Goal: Task Accomplishment & Management: Complete application form

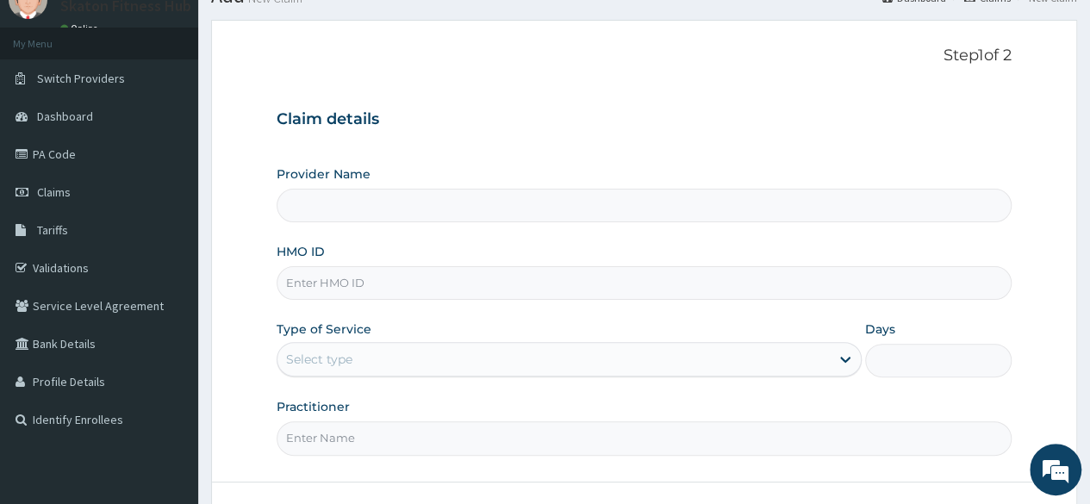
click at [296, 273] on input "HMO ID" at bounding box center [644, 283] width 735 height 34
paste input "LTI/10367/A [PERSON_NAME]"
drag, startPoint x: 352, startPoint y: 287, endPoint x: 442, endPoint y: 288, distance: 89.6
click at [442, 288] on input "LTI/10367/A [PERSON_NAME]" at bounding box center [644, 283] width 735 height 34
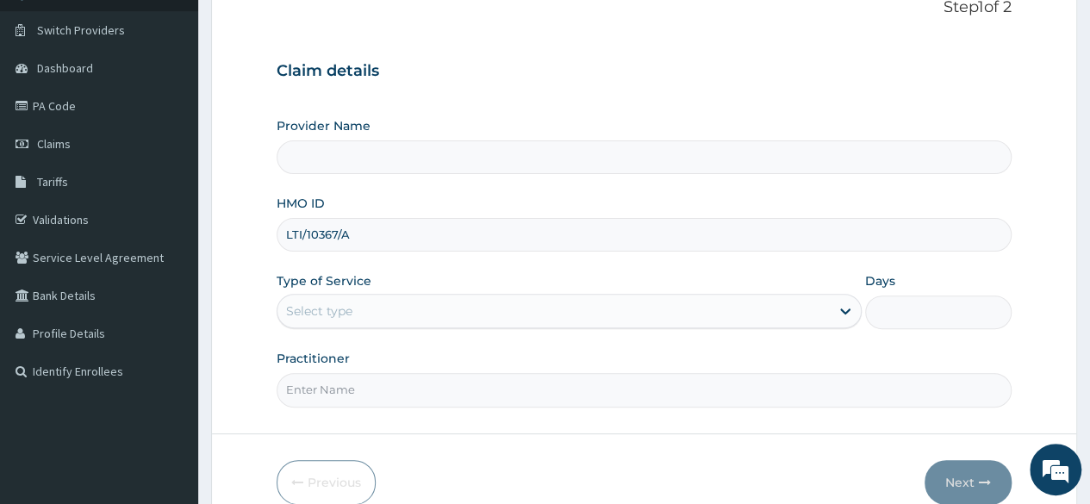
type input "LTI/10367/A"
click at [319, 318] on div "Select type" at bounding box center [554, 311] width 552 height 28
click at [321, 376] on input "Practitioner" at bounding box center [644, 390] width 735 height 34
click at [320, 382] on input "Practitioner" at bounding box center [644, 390] width 735 height 34
paste input "Bukola Olajide"
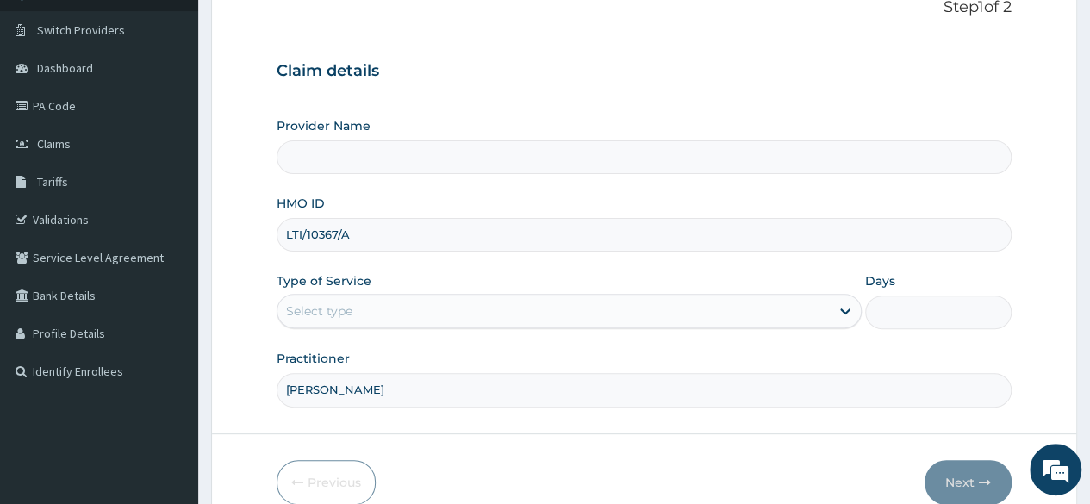
click at [312, 387] on input "Bukola Olajide" at bounding box center [644, 390] width 735 height 34
type input "Bukola Olajide"
click at [335, 160] on input "Provider Name" at bounding box center [644, 157] width 735 height 34
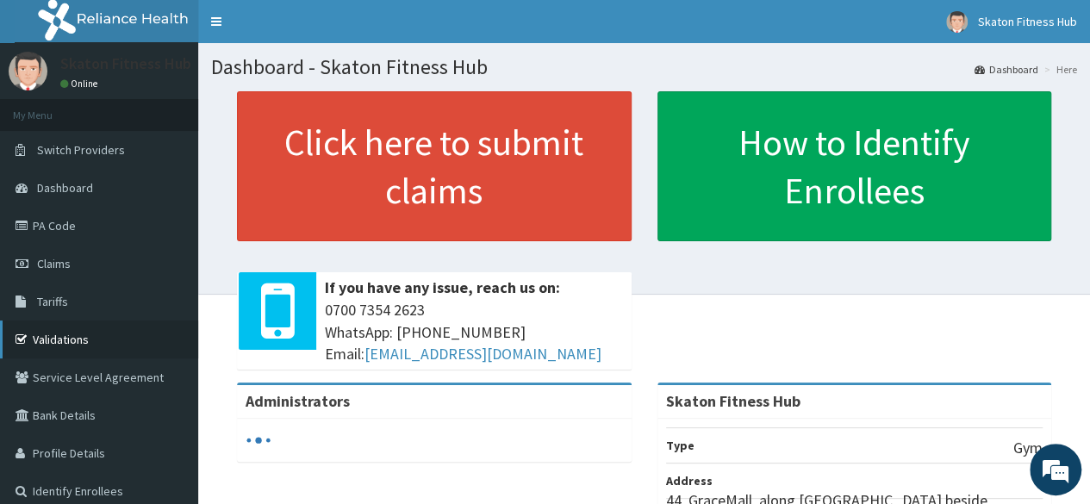
click at [67, 332] on link "Validations" at bounding box center [99, 340] width 198 height 38
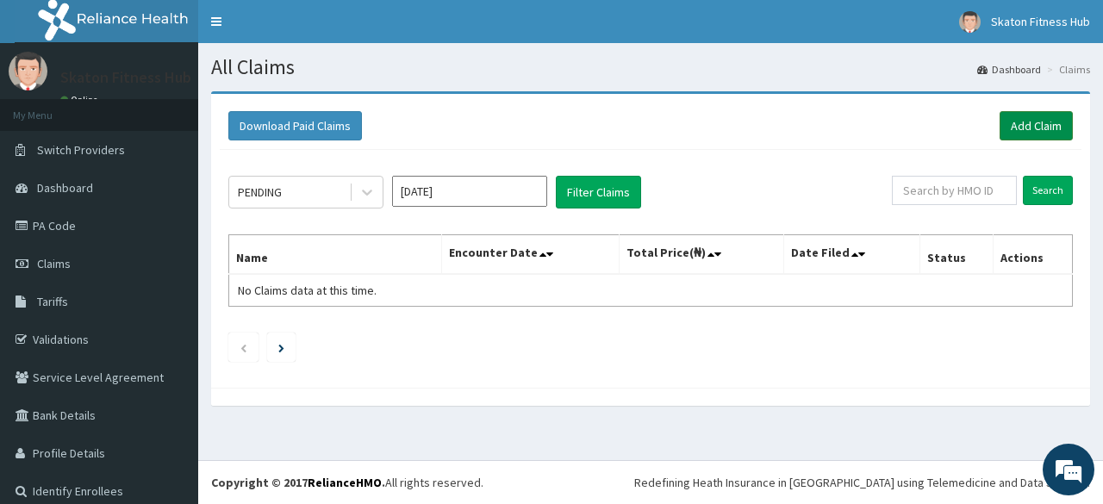
click at [1026, 132] on link "Add Claim" at bounding box center [1036, 125] width 73 height 29
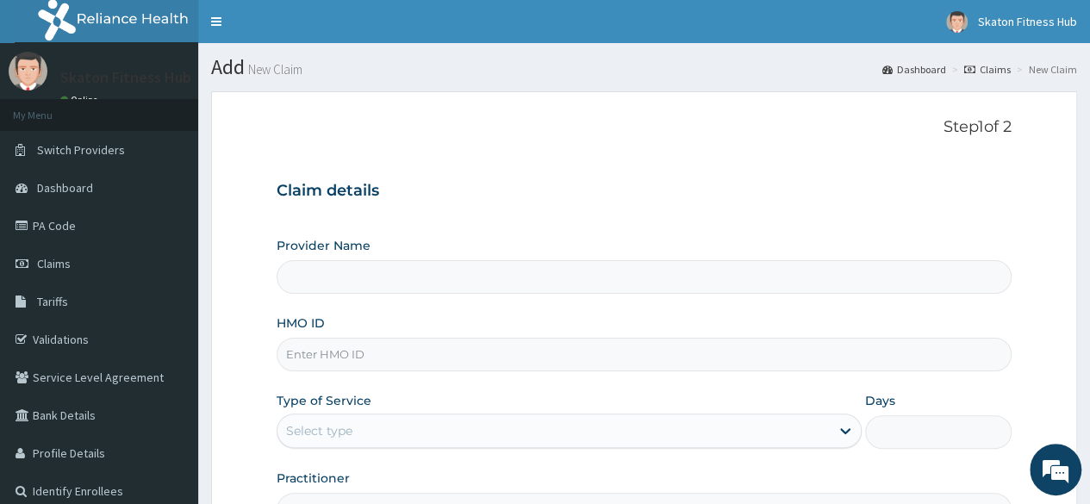
click at [319, 297] on div "Provider Name HMO ID Type of Service Select type Days Practitioner" at bounding box center [644, 382] width 735 height 290
type input "Skaton Fitness Hub"
type input "1"
click at [312, 358] on input "HMO ID" at bounding box center [644, 355] width 735 height 34
paste input "LTI/10367/A [PERSON_NAME]"
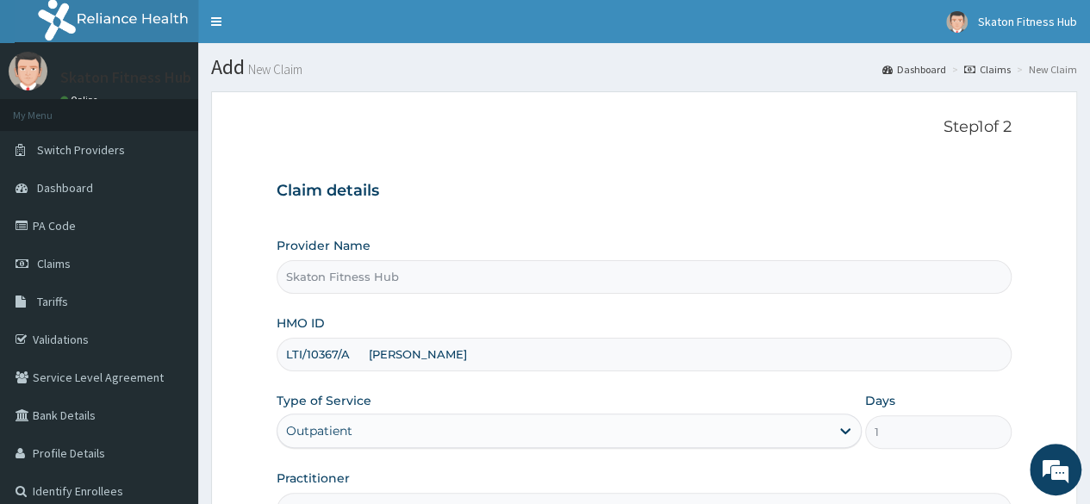
drag, startPoint x: 352, startPoint y: 350, endPoint x: 467, endPoint y: 354, distance: 114.7
click at [467, 354] on input "LTI/10367/A Bukola Olajide" at bounding box center [644, 355] width 735 height 34
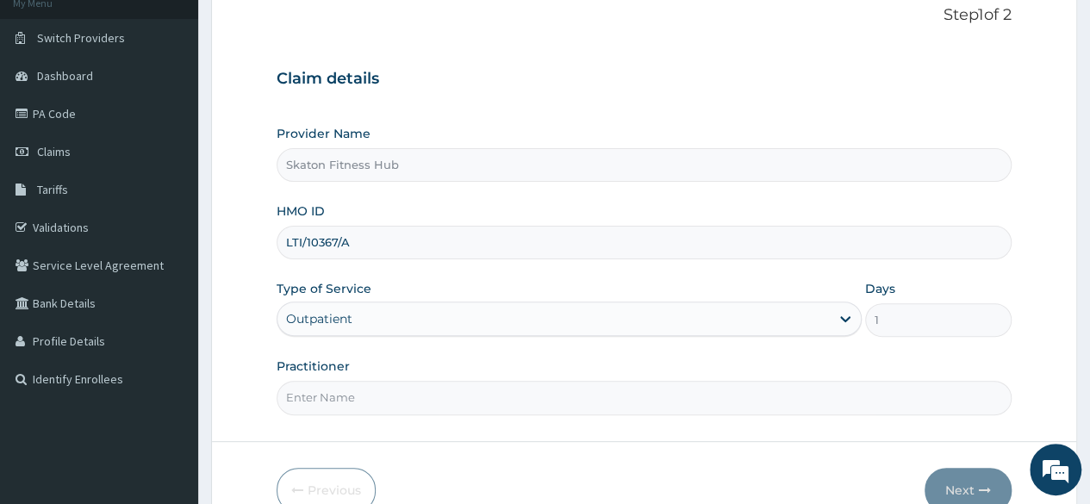
scroll to position [113, 0]
type input "LTI/10367/A"
click at [334, 402] on input "Practitioner" at bounding box center [644, 397] width 735 height 34
paste input "Bukola Olajide"
click at [309, 392] on input "Bukola Olajide" at bounding box center [644, 397] width 735 height 34
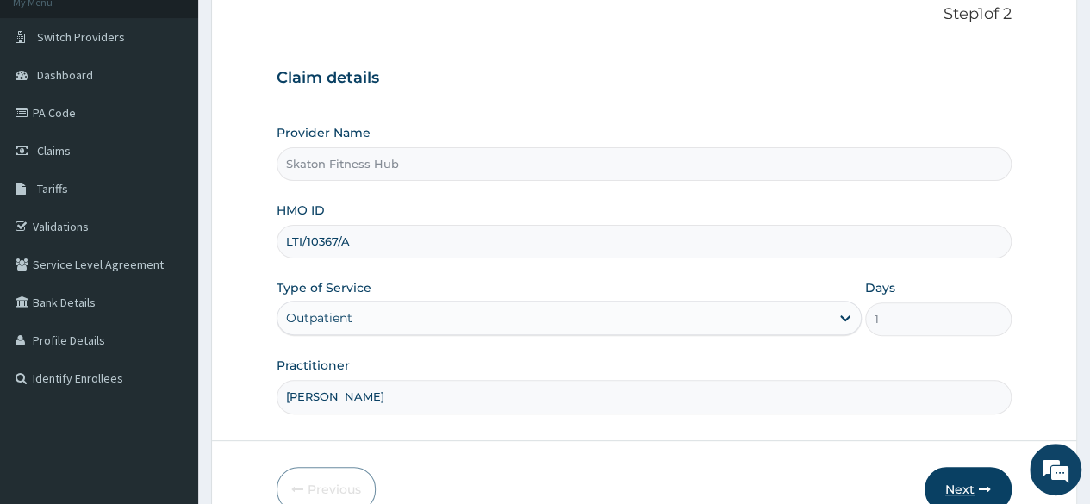
type input "Bukola Olajide"
click at [945, 487] on button "Next" at bounding box center [968, 489] width 87 height 45
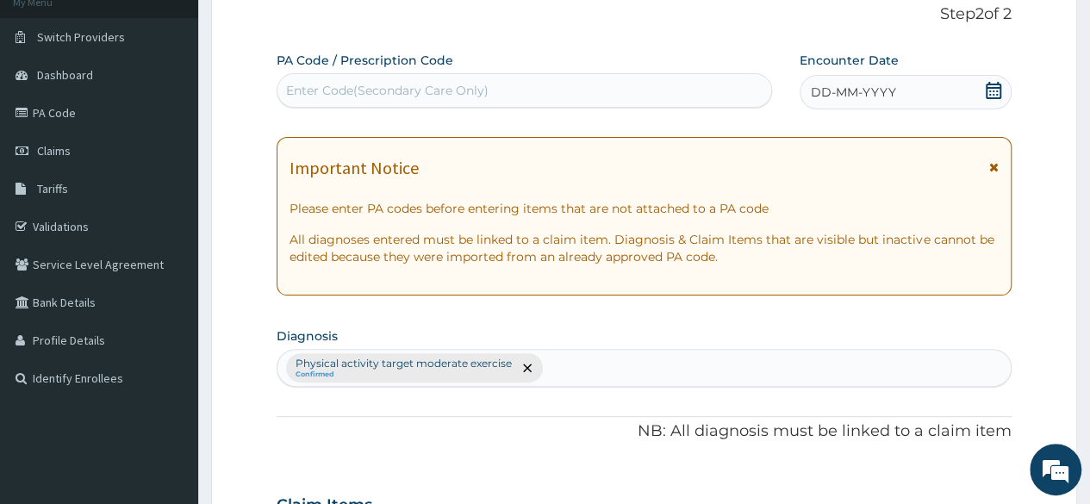
scroll to position [0, 0]
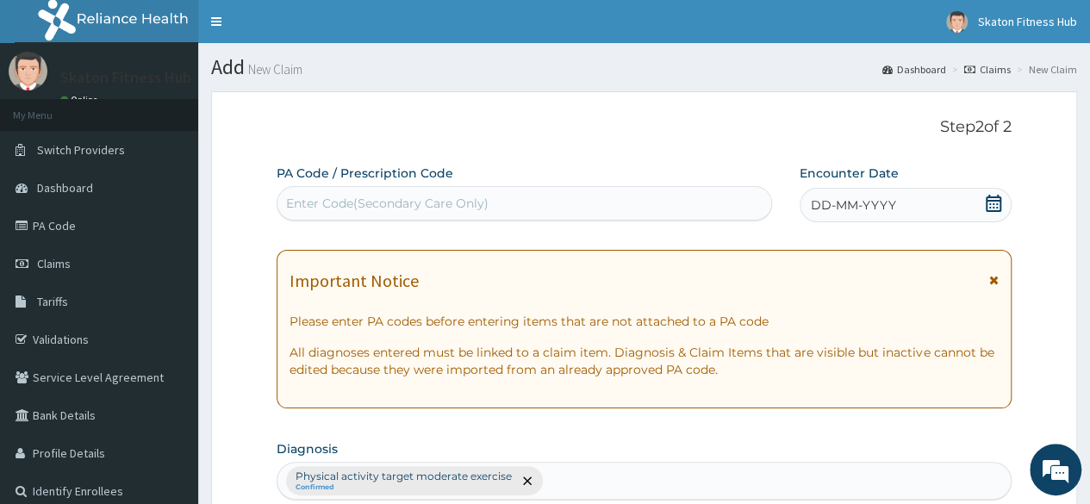
click at [446, 208] on div "Enter Code(Secondary Care Only)" at bounding box center [387, 203] width 203 height 17
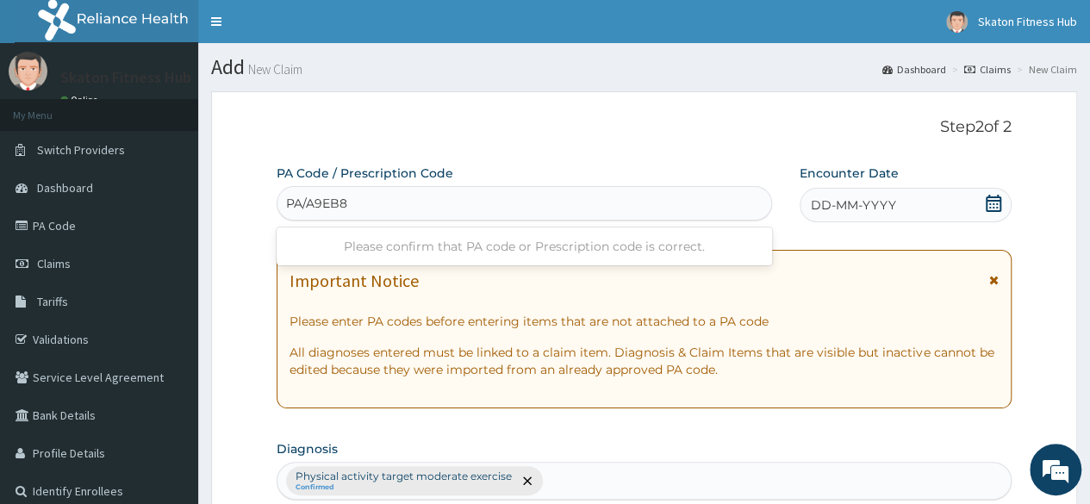
type input "PA/A9EB8D"
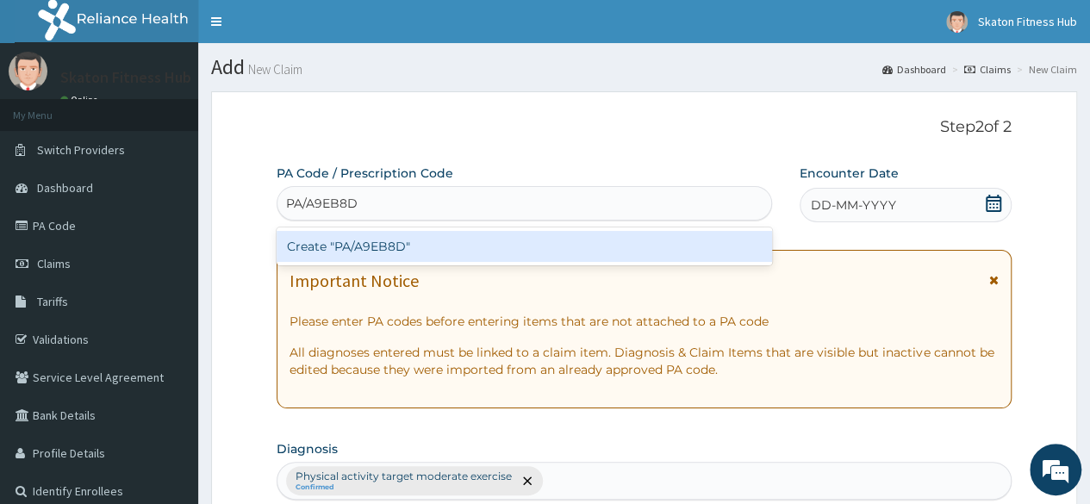
click at [438, 256] on div "Create "PA/A9EB8D"" at bounding box center [524, 246] width 495 height 31
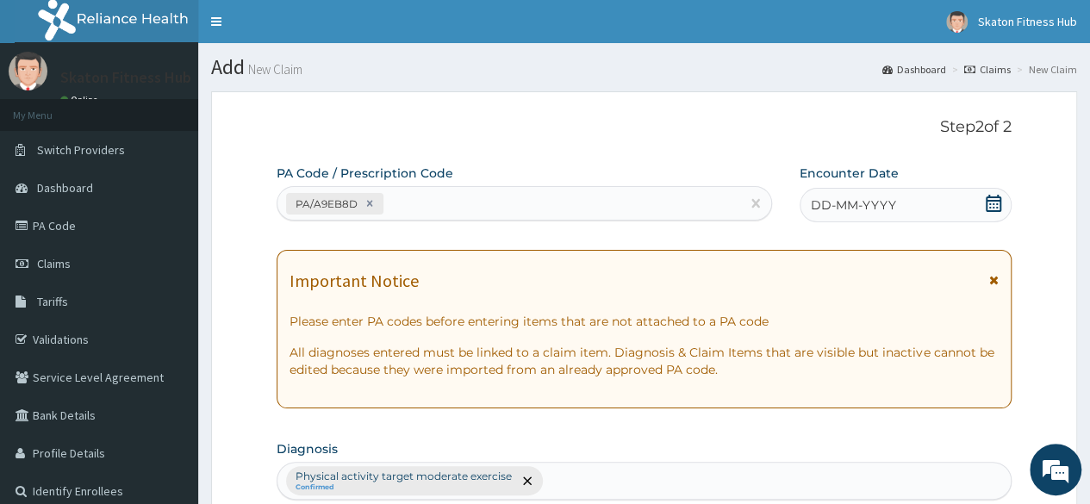
click at [996, 200] on icon at bounding box center [994, 203] width 16 height 17
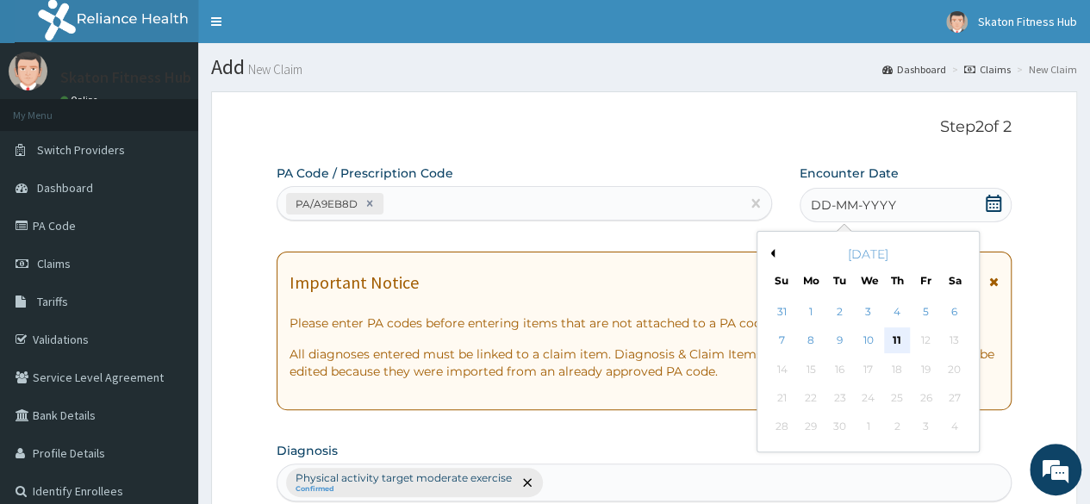
click at [888, 342] on div "11" at bounding box center [897, 341] width 26 height 26
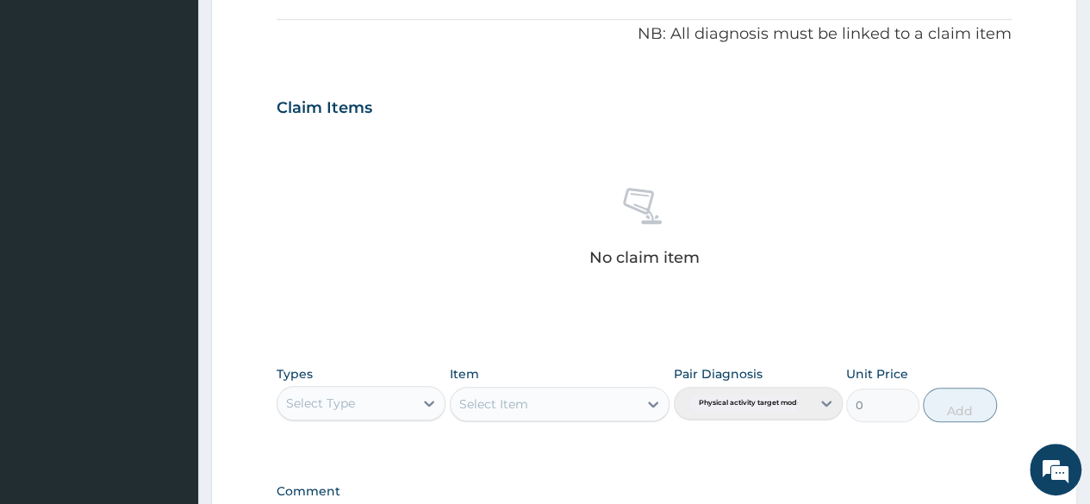
scroll to position [520, 0]
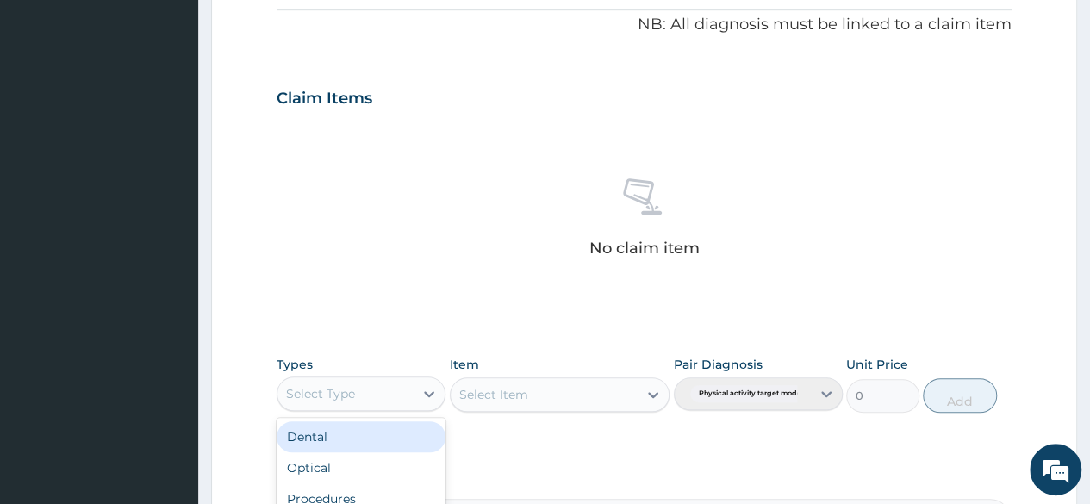
click at [353, 394] on div "Select Type" at bounding box center [320, 393] width 69 height 17
type input "GYM"
click at [345, 428] on div "Gym" at bounding box center [361, 436] width 169 height 31
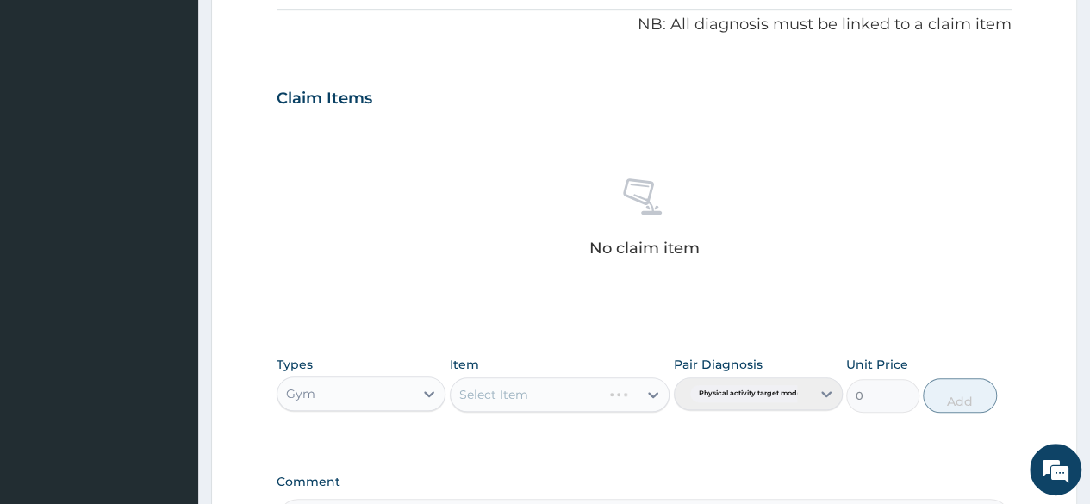
click at [510, 401] on div "Select Item" at bounding box center [560, 394] width 221 height 34
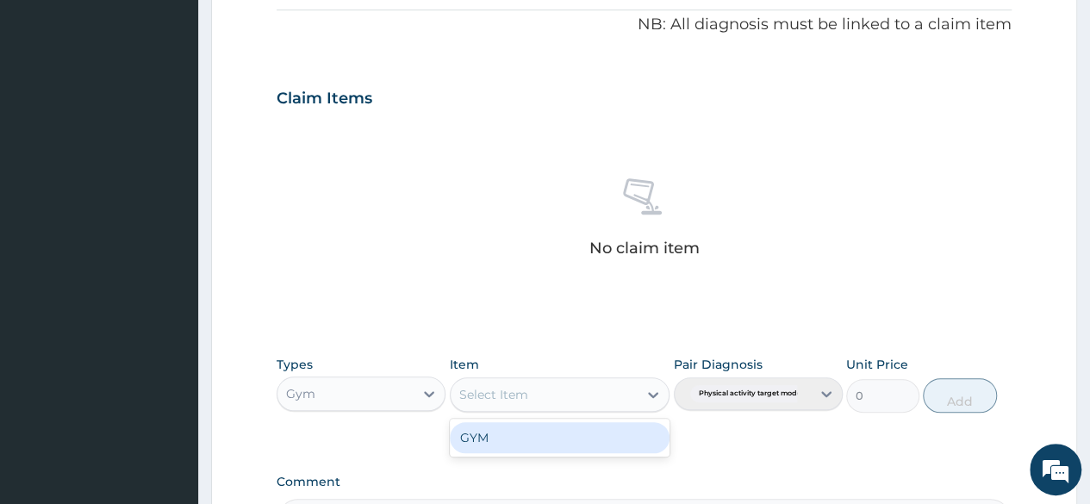
click at [571, 401] on div "Select Item" at bounding box center [545, 395] width 188 height 28
click at [564, 435] on div "GYM" at bounding box center [560, 437] width 221 height 31
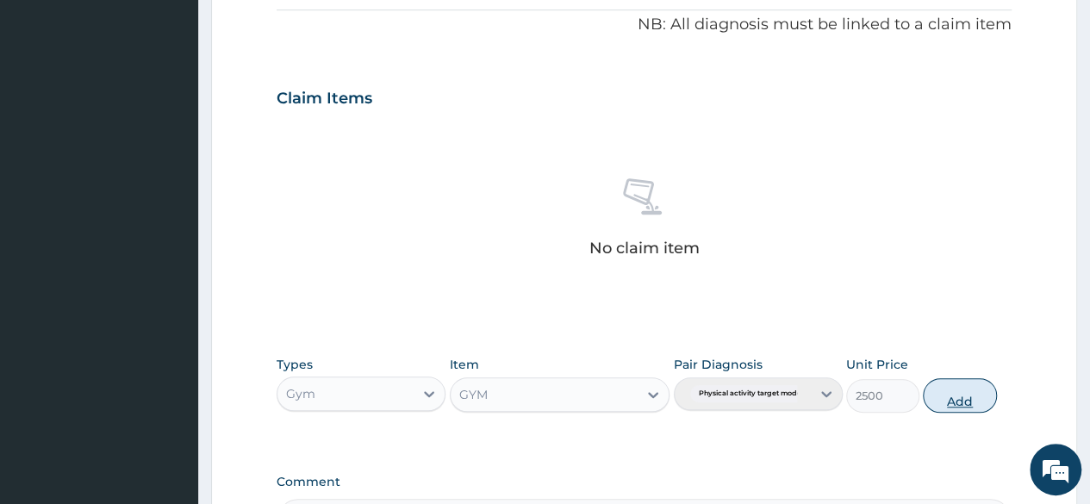
click at [974, 395] on button "Add" at bounding box center [959, 395] width 73 height 34
type input "0"
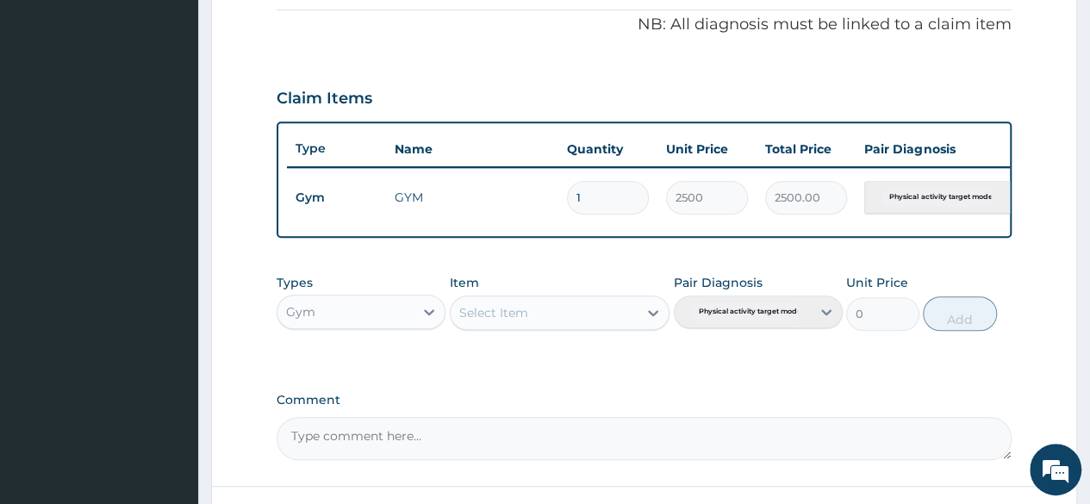
scroll to position [667, 0]
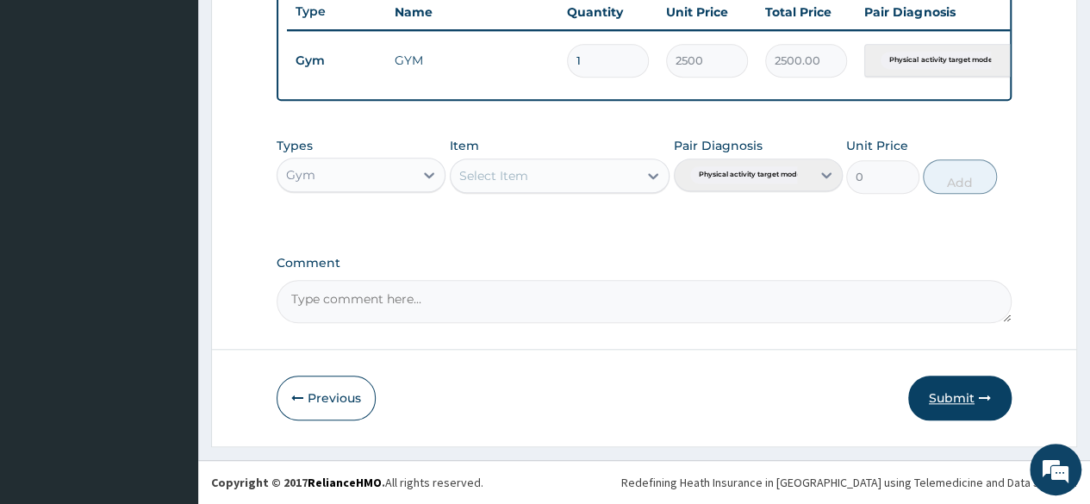
click at [950, 398] on button "Submit" at bounding box center [959, 398] width 103 height 45
